Goal: Check status: Check status

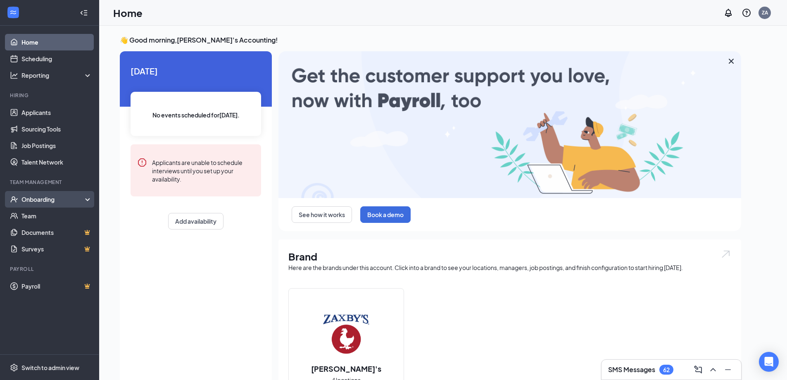
click at [66, 202] on div "Onboarding" at bounding box center [53, 199] width 64 height 8
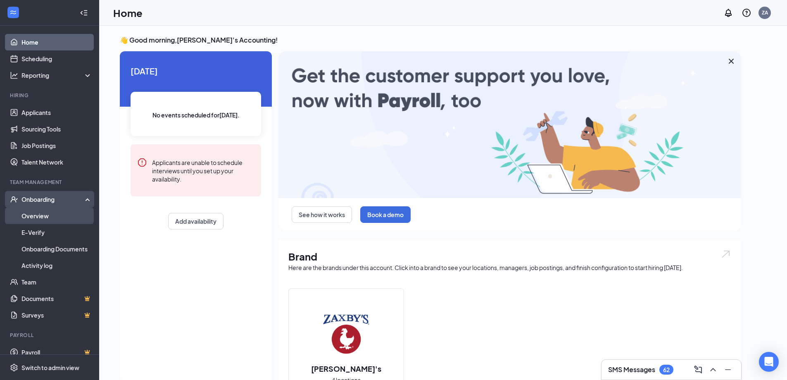
click at [60, 216] on link "Overview" at bounding box center [56, 215] width 71 height 17
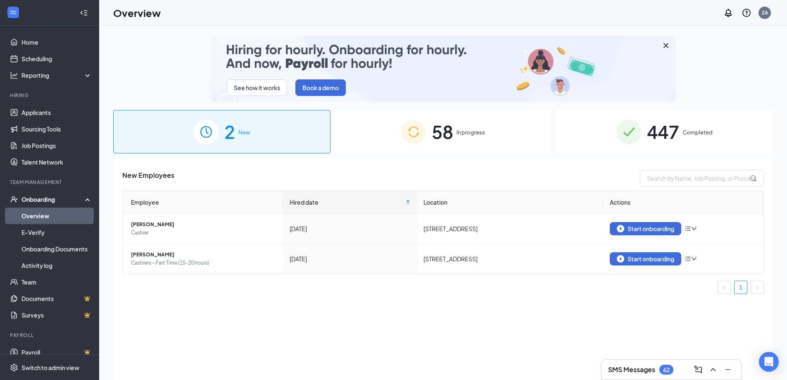
click at [496, 138] on div "58 In progress" at bounding box center [443, 131] width 217 height 43
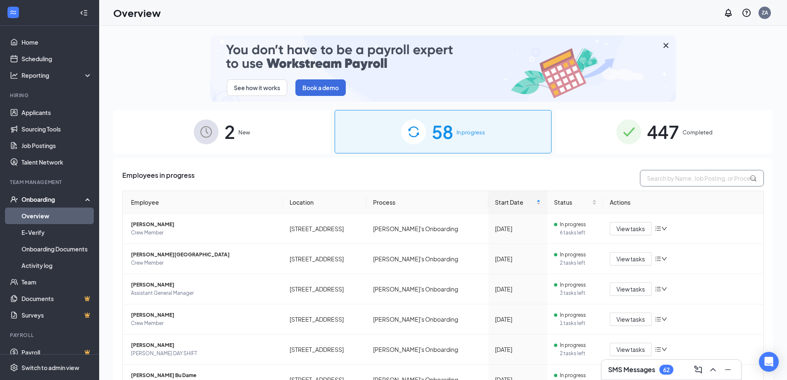
click at [668, 175] on input "text" at bounding box center [702, 178] width 124 height 17
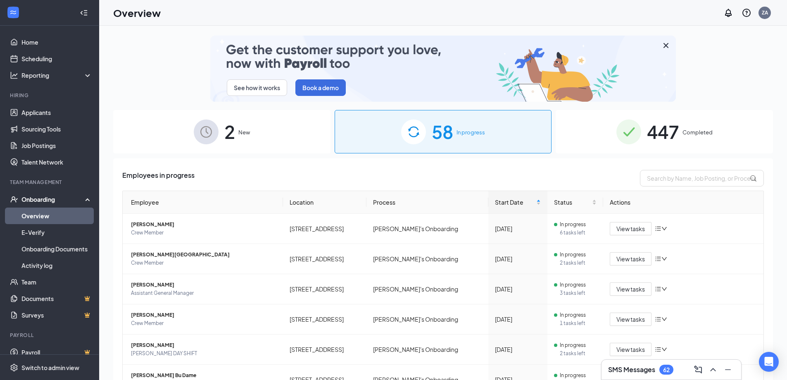
click at [665, 128] on span "447" at bounding box center [663, 131] width 32 height 29
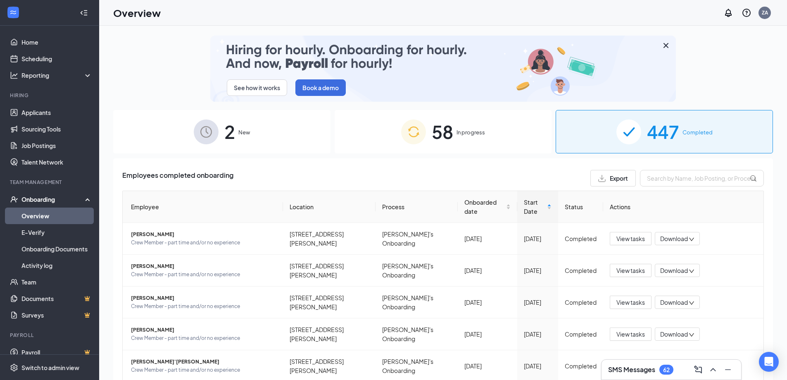
click at [302, 129] on div "2 New" at bounding box center [221, 131] width 217 height 43
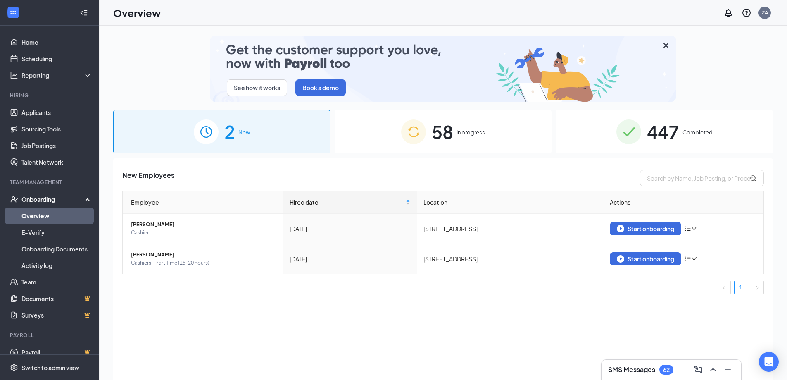
click at [702, 121] on div "447 Completed" at bounding box center [664, 131] width 217 height 43
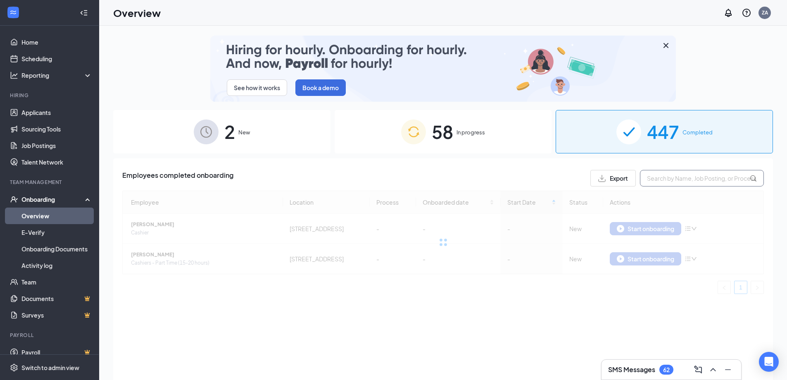
click at [669, 181] on input "text" at bounding box center [702, 178] width 124 height 17
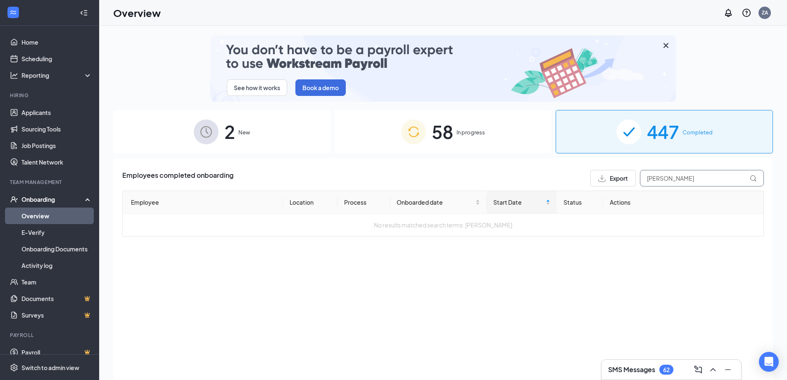
type input "[PERSON_NAME]"
click at [480, 137] on div "58 In progress" at bounding box center [443, 131] width 217 height 43
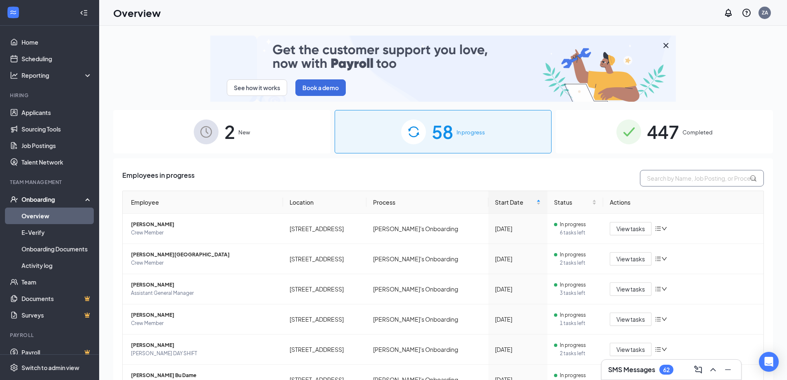
click at [675, 176] on input "text" at bounding box center [702, 178] width 124 height 17
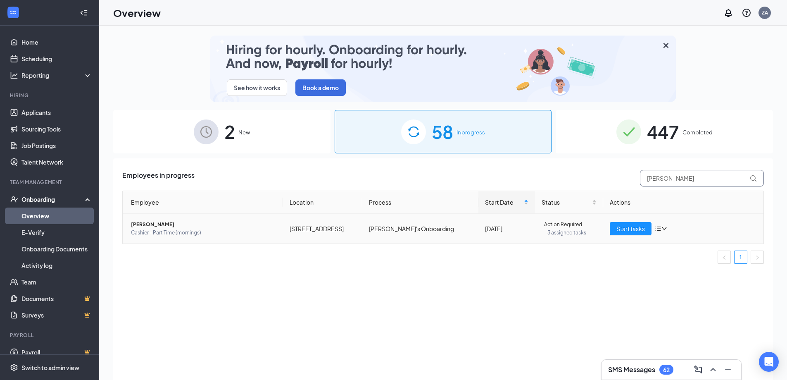
type input "[PERSON_NAME]"
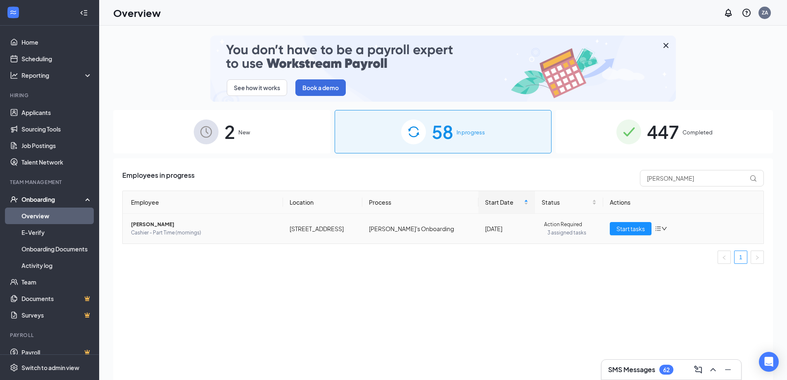
click at [214, 226] on span "[PERSON_NAME]" at bounding box center [203, 224] width 145 height 8
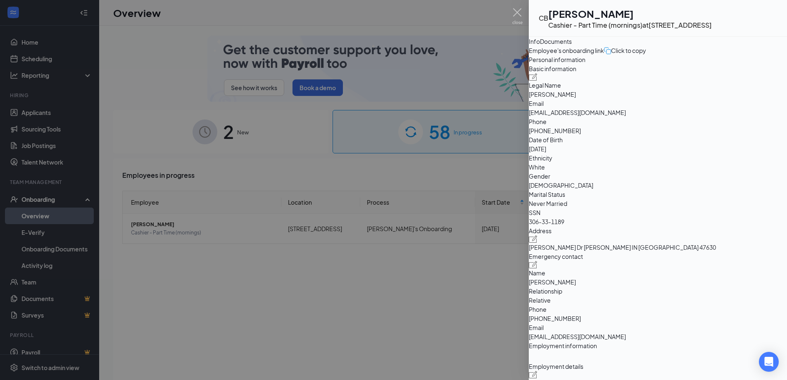
click at [572, 46] on button "Documents" at bounding box center [556, 41] width 32 height 9
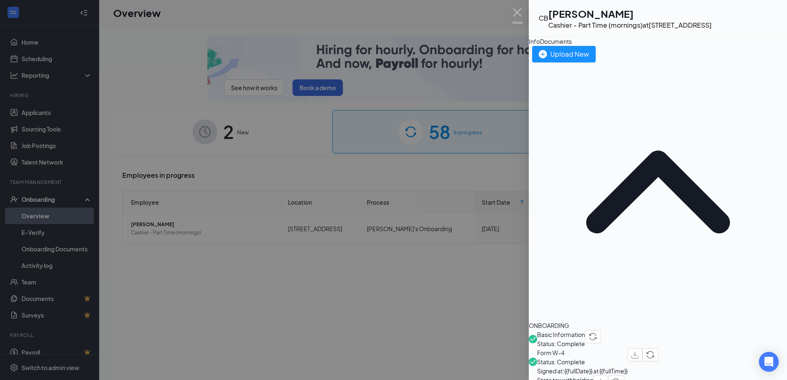
click at [540, 46] on button "Info" at bounding box center [534, 41] width 11 height 9
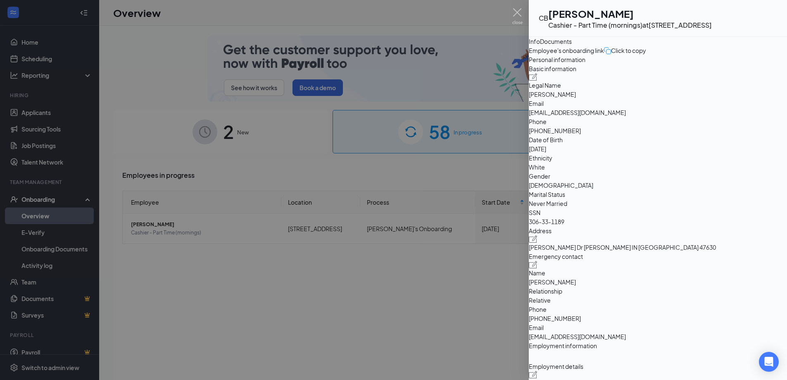
click at [572, 46] on div "Documents" at bounding box center [556, 41] width 32 height 9
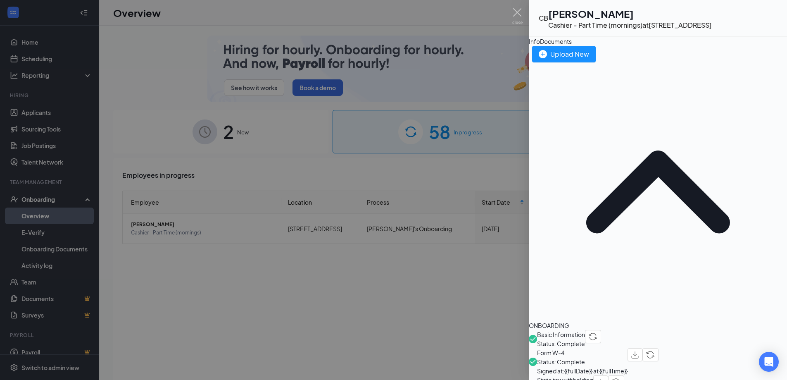
click at [540, 43] on div "Info" at bounding box center [534, 41] width 11 height 9
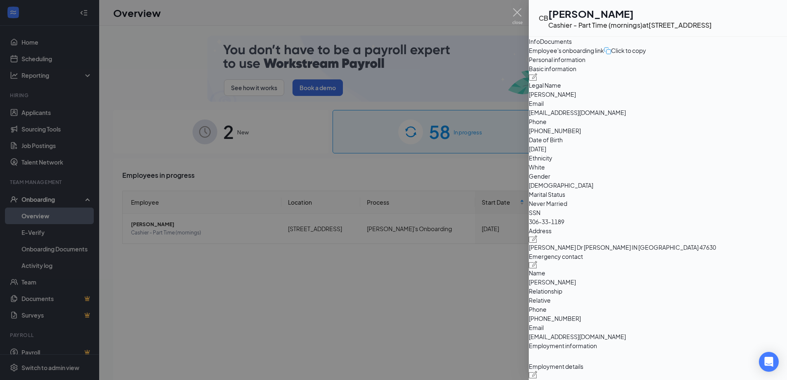
click at [572, 43] on div "Documents" at bounding box center [556, 41] width 32 height 9
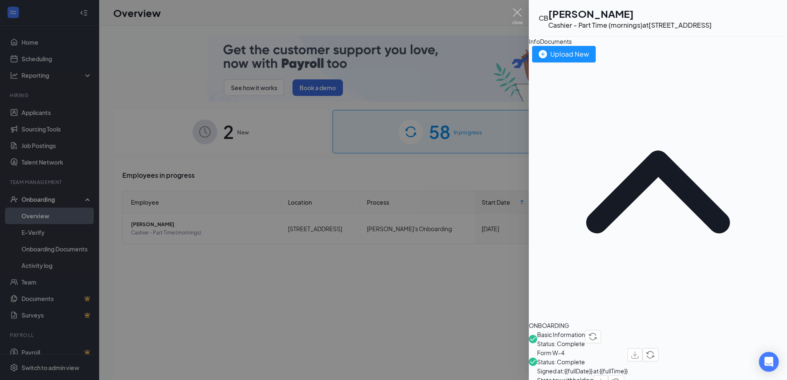
click at [391, 285] on div at bounding box center [393, 190] width 787 height 380
